Goal: Transaction & Acquisition: Subscribe to service/newsletter

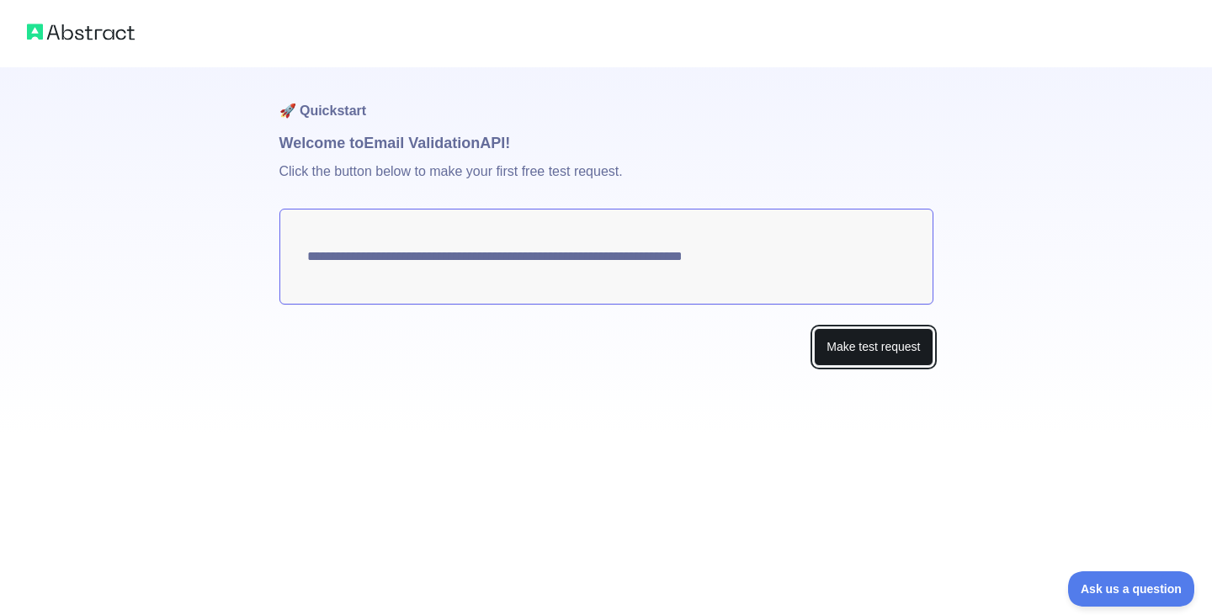
click at [843, 353] on button "Make test request" at bounding box center [873, 347] width 119 height 38
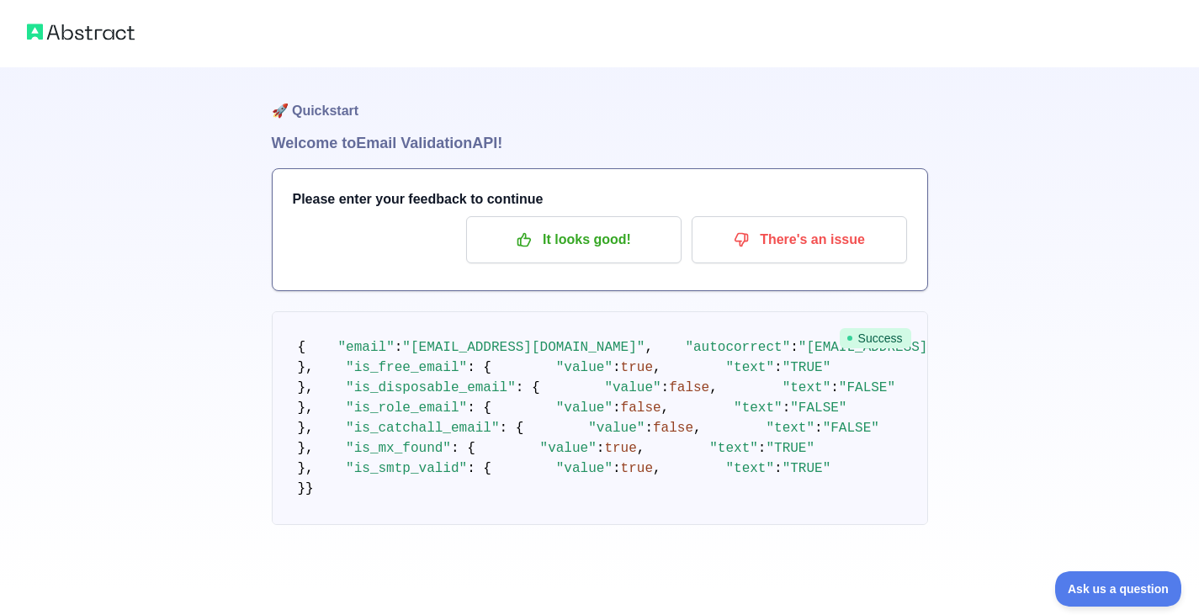
drag, startPoint x: 151, startPoint y: 32, endPoint x: 64, endPoint y: 32, distance: 86.7
click at [64, 32] on div at bounding box center [599, 33] width 1199 height 67
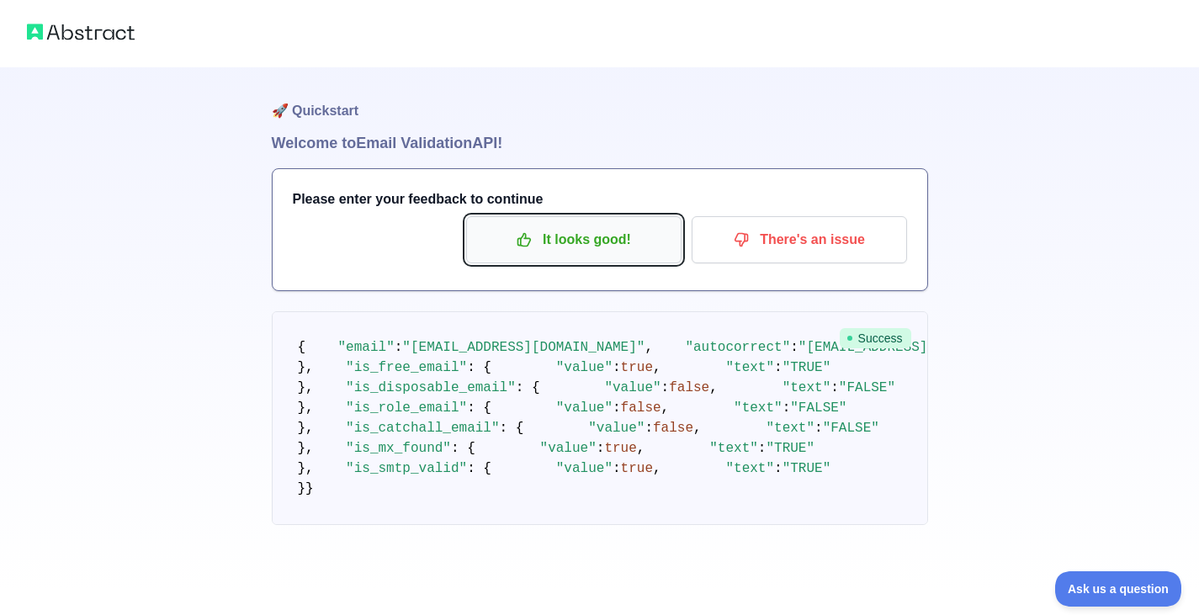
click at [576, 250] on p "It looks good!" at bounding box center [574, 239] width 190 height 29
